Goal: Entertainment & Leisure: Browse casually

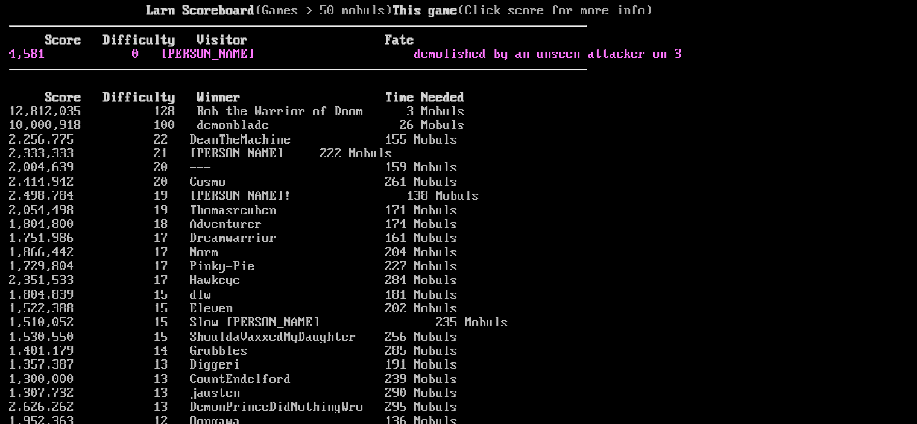
click at [533, 62] on link "4,581 0 Karl demolished by an unseen attacker on 3" at bounding box center [345, 54] width 673 height 14
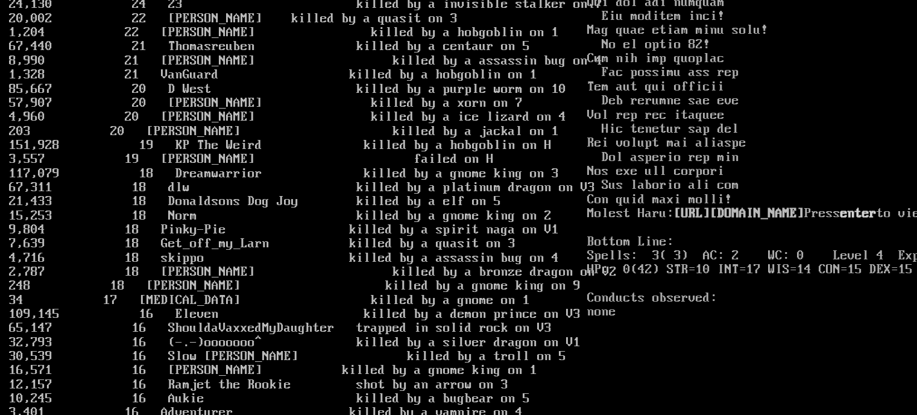
scroll to position [1635, 0]
